Goal: Check status

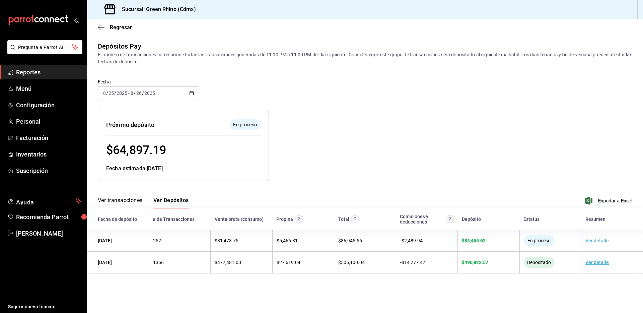
click at [120, 20] on div "Regresar" at bounding box center [365, 27] width 556 height 17
click at [120, 23] on div "Regresar" at bounding box center [365, 27] width 556 height 17
click at [119, 25] on span "Regresar" at bounding box center [121, 27] width 22 height 6
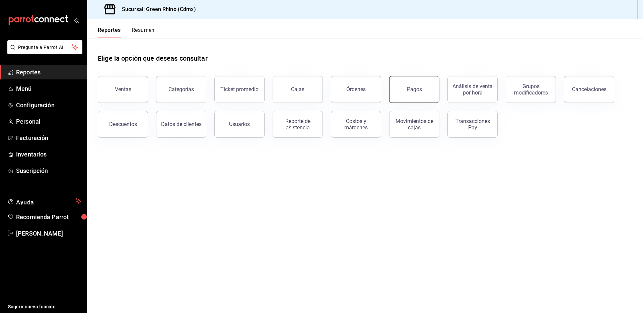
click at [413, 87] on div "Pagos" at bounding box center [414, 89] width 15 height 6
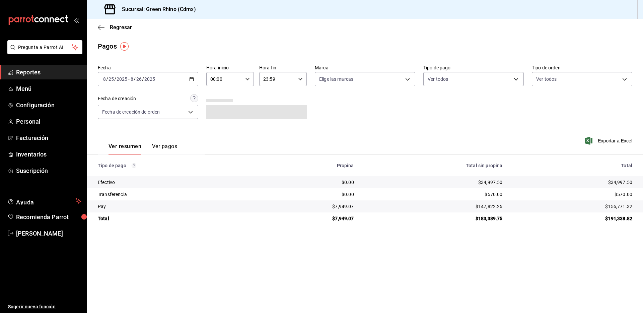
click at [181, 78] on div "[DATE] [DATE] - [DATE] [DATE]" at bounding box center [148, 79] width 101 height 14
click at [135, 98] on span "Hoy" at bounding box center [130, 99] width 52 height 7
click at [180, 81] on div "[DATE] [DATE] - [DATE] [DATE]" at bounding box center [148, 79] width 101 height 14
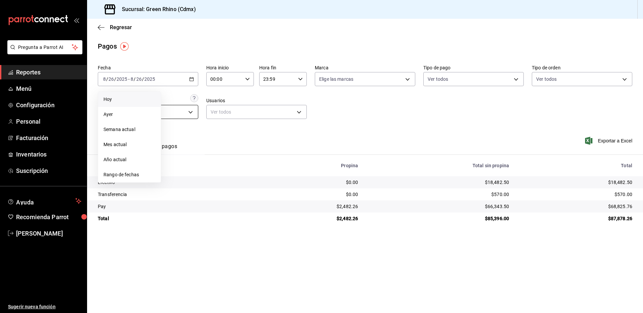
click at [126, 117] on span "Ayer" at bounding box center [130, 114] width 52 height 7
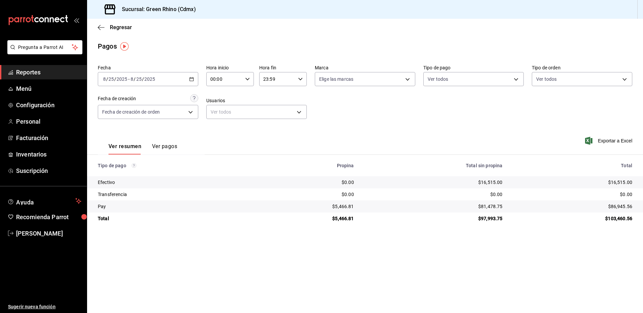
click at [181, 79] on div "[DATE] [DATE] - [DATE] [DATE]" at bounding box center [148, 79] width 101 height 14
click at [137, 102] on span "Hoy" at bounding box center [130, 99] width 52 height 7
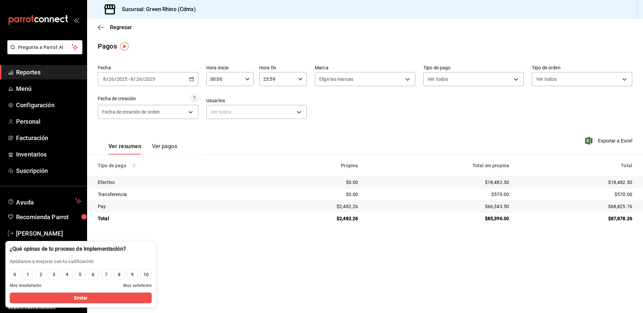
click at [193, 274] on main "Regresar Pagos Fecha [DATE] [DATE] - [DATE] [DATE] Hora inicio 00:00 Hora inici…" at bounding box center [365, 166] width 556 height 294
click at [123, 26] on span "Regresar" at bounding box center [121, 27] width 22 height 6
